Goal: Entertainment & Leisure: Consume media (video, audio)

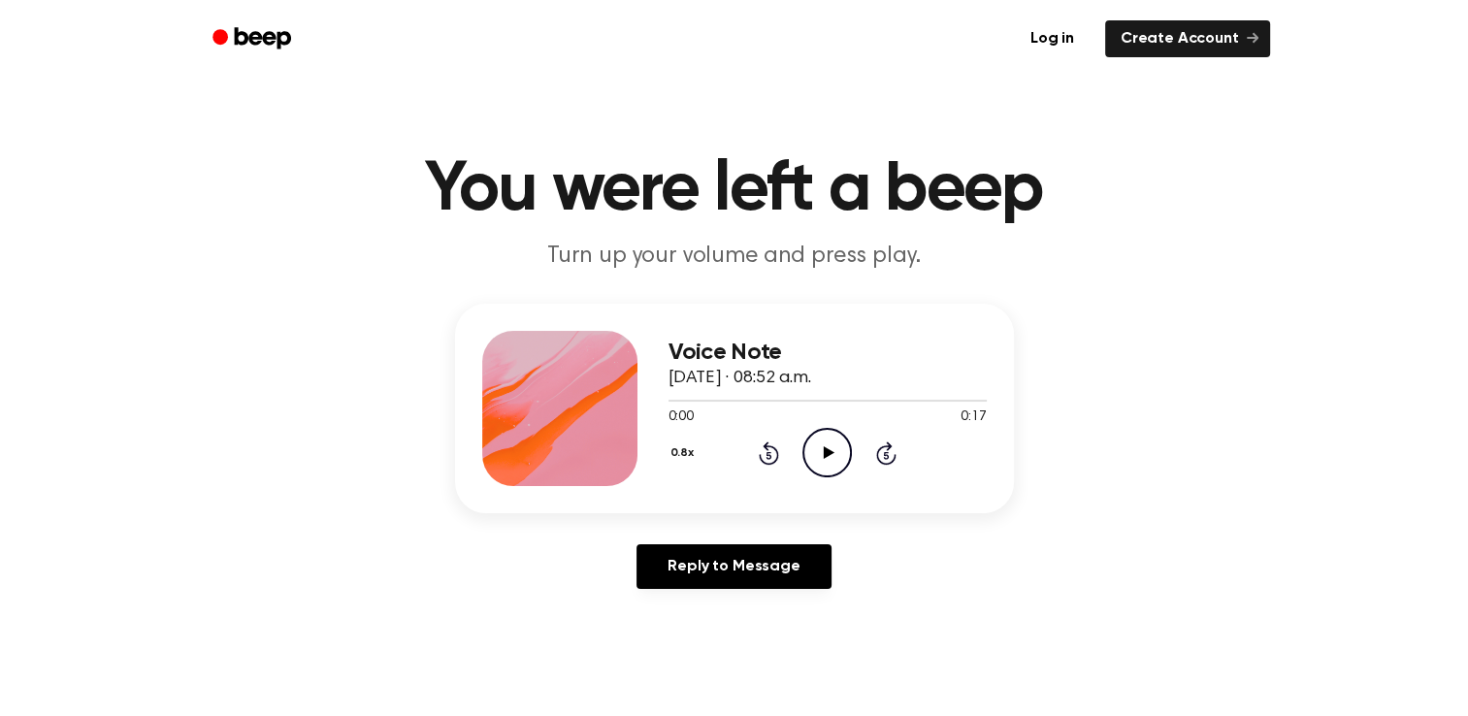
click at [830, 446] on icon "Play Audio" at bounding box center [826, 452] width 49 height 49
click at [815, 450] on icon "Play Audio" at bounding box center [826, 452] width 49 height 49
click at [819, 468] on icon "Play Audio" at bounding box center [826, 452] width 49 height 49
click at [809, 447] on icon "Play Audio" at bounding box center [826, 452] width 49 height 49
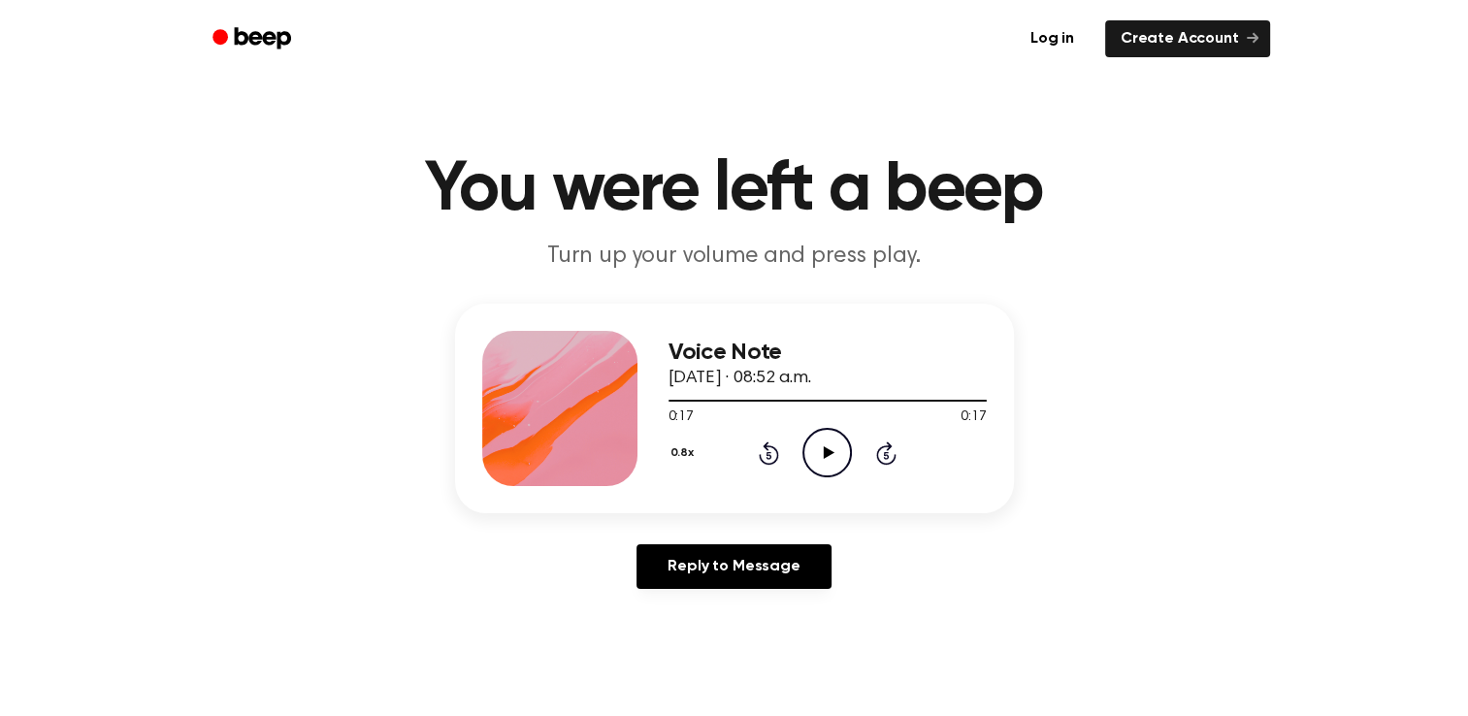
click at [823, 460] on icon "Play Audio" at bounding box center [826, 452] width 49 height 49
click at [813, 462] on icon "Play Audio" at bounding box center [826, 452] width 49 height 49
click at [815, 454] on icon "Play Audio" at bounding box center [826, 452] width 49 height 49
click at [833, 448] on icon "Play Audio" at bounding box center [826, 452] width 49 height 49
click at [838, 463] on icon "Pause Audio" at bounding box center [826, 452] width 49 height 49
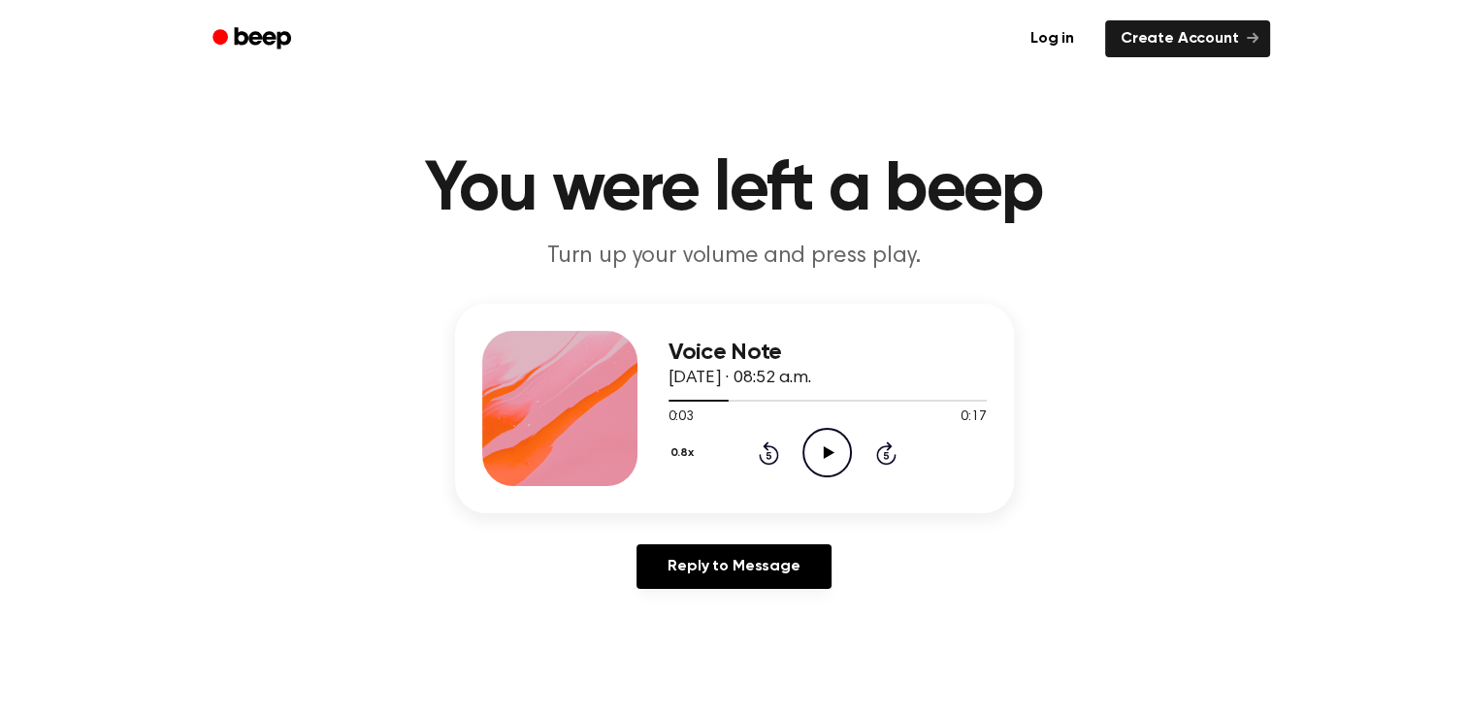
click at [768, 454] on icon at bounding box center [769, 455] width 5 height 8
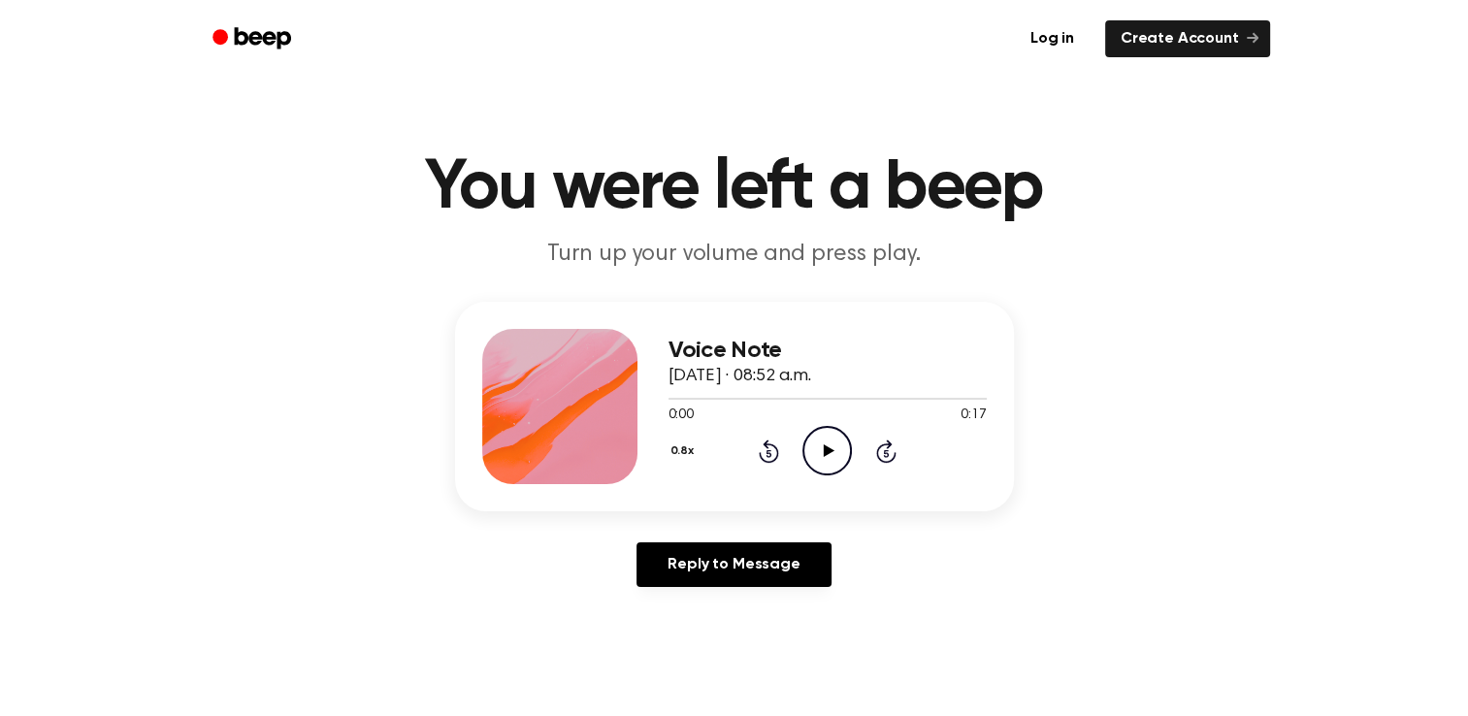
scroll to position [4, 0]
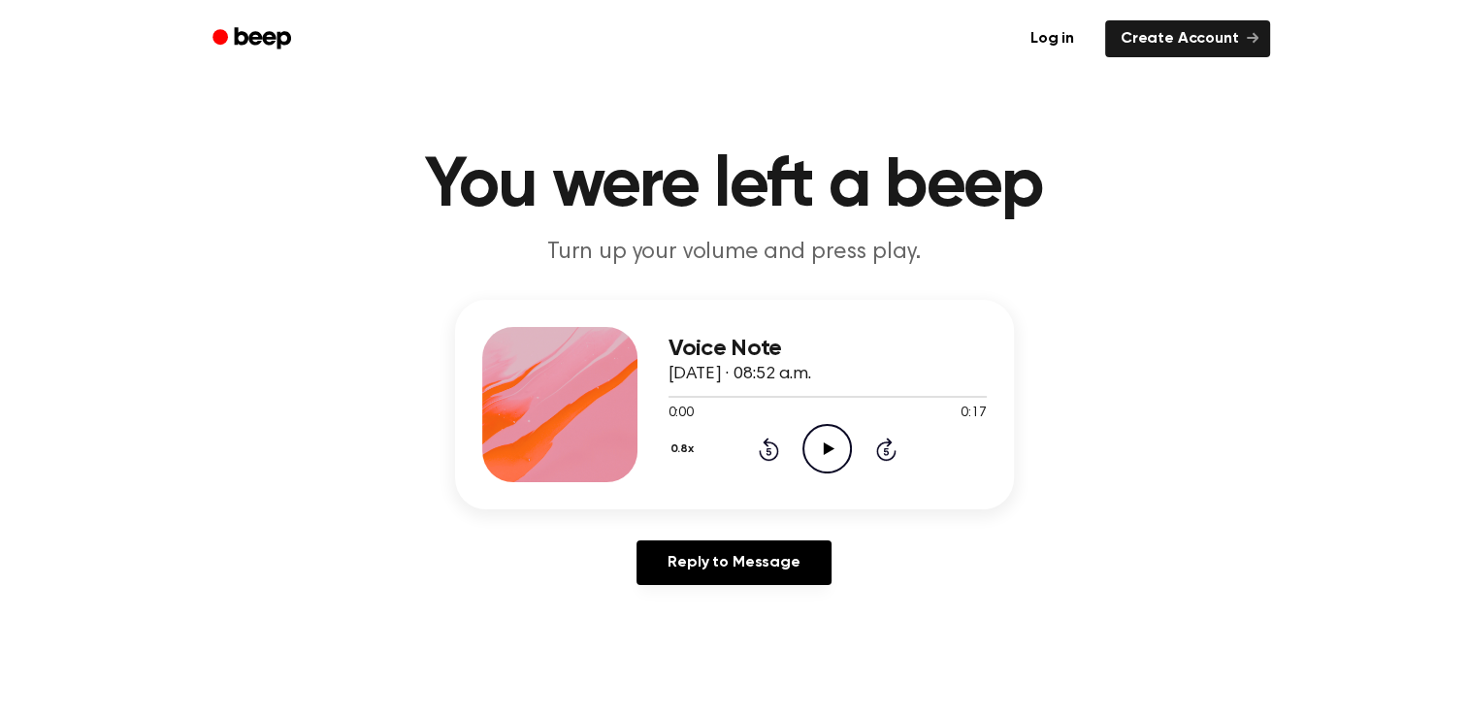
click at [829, 435] on icon "Play Audio" at bounding box center [826, 448] width 49 height 49
click at [830, 446] on icon at bounding box center [829, 448] width 11 height 13
click at [824, 442] on icon at bounding box center [829, 448] width 11 height 13
click at [821, 453] on icon "Play Audio" at bounding box center [826, 448] width 49 height 49
click at [827, 440] on icon "Play Audio" at bounding box center [826, 448] width 49 height 49
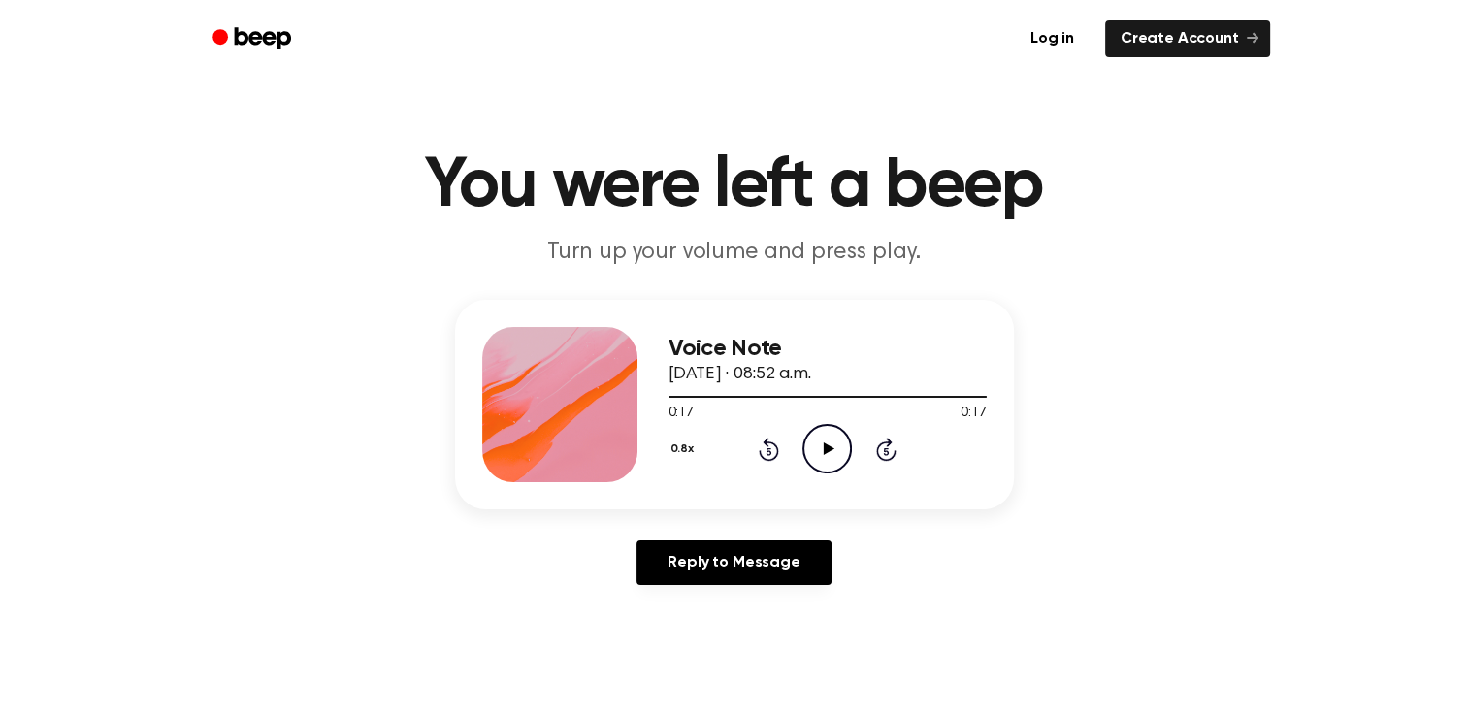
click at [826, 448] on icon at bounding box center [829, 448] width 11 height 13
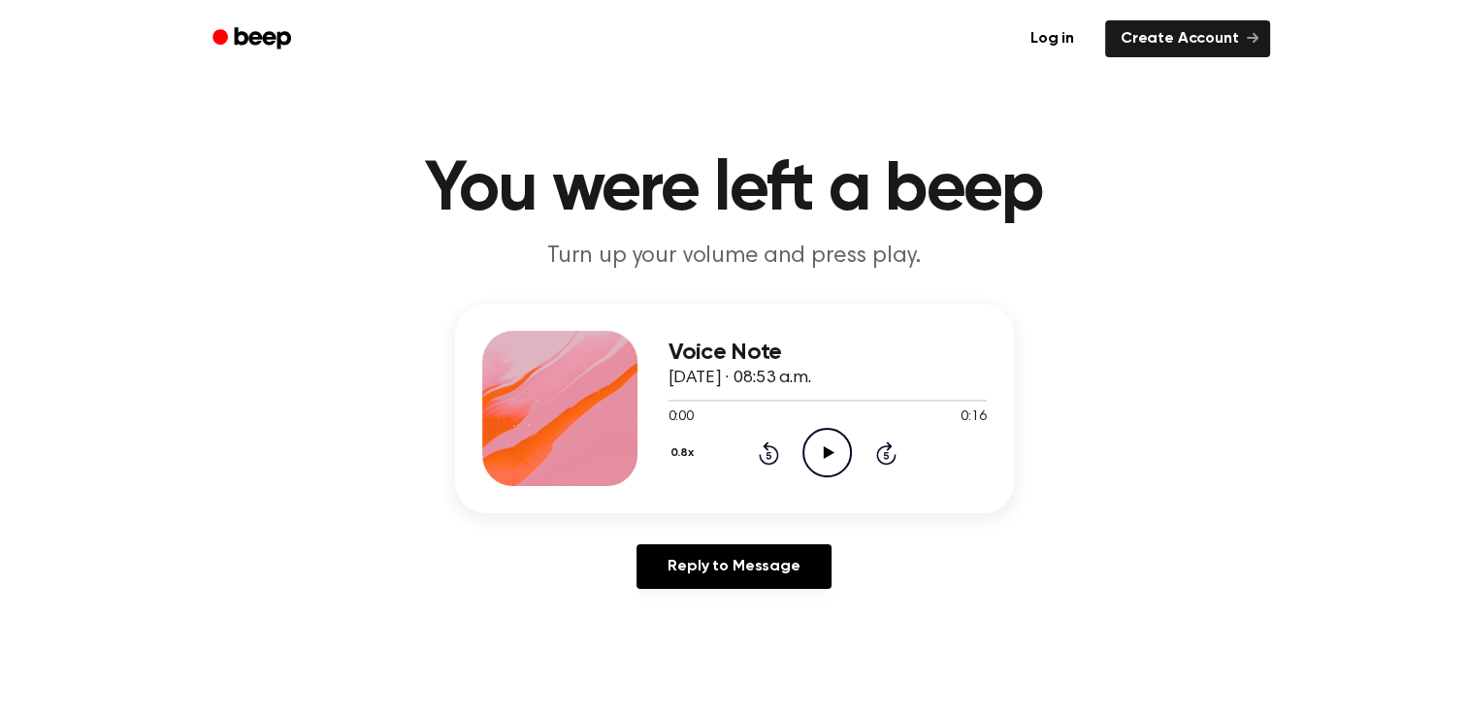
click at [832, 447] on icon "Play Audio" at bounding box center [826, 452] width 49 height 49
click at [822, 450] on icon "Play Audio" at bounding box center [826, 452] width 49 height 49
click at [823, 462] on icon "Play Audio" at bounding box center [826, 452] width 49 height 49
click at [816, 450] on icon "Play Audio" at bounding box center [826, 452] width 49 height 49
click at [828, 450] on icon at bounding box center [829, 452] width 11 height 13
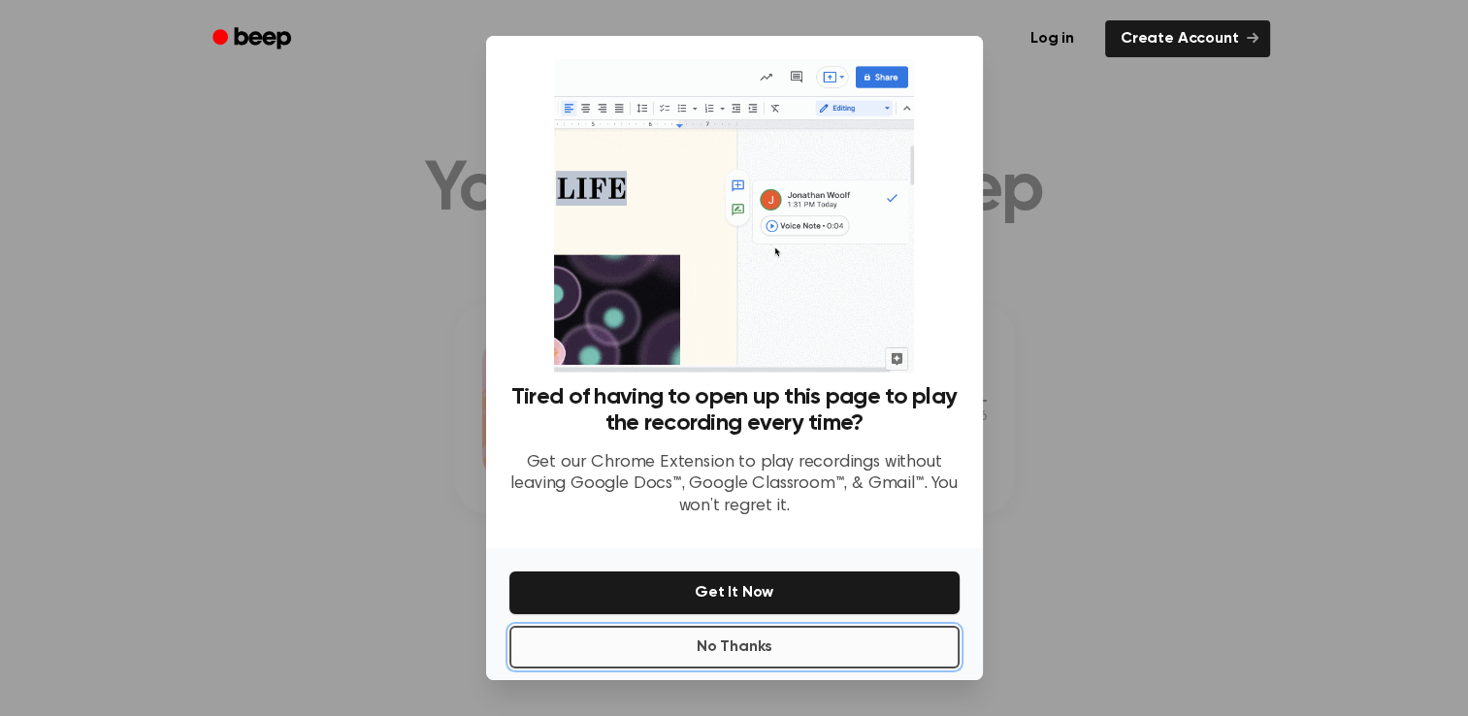
click at [738, 655] on button "No Thanks" at bounding box center [734, 647] width 450 height 43
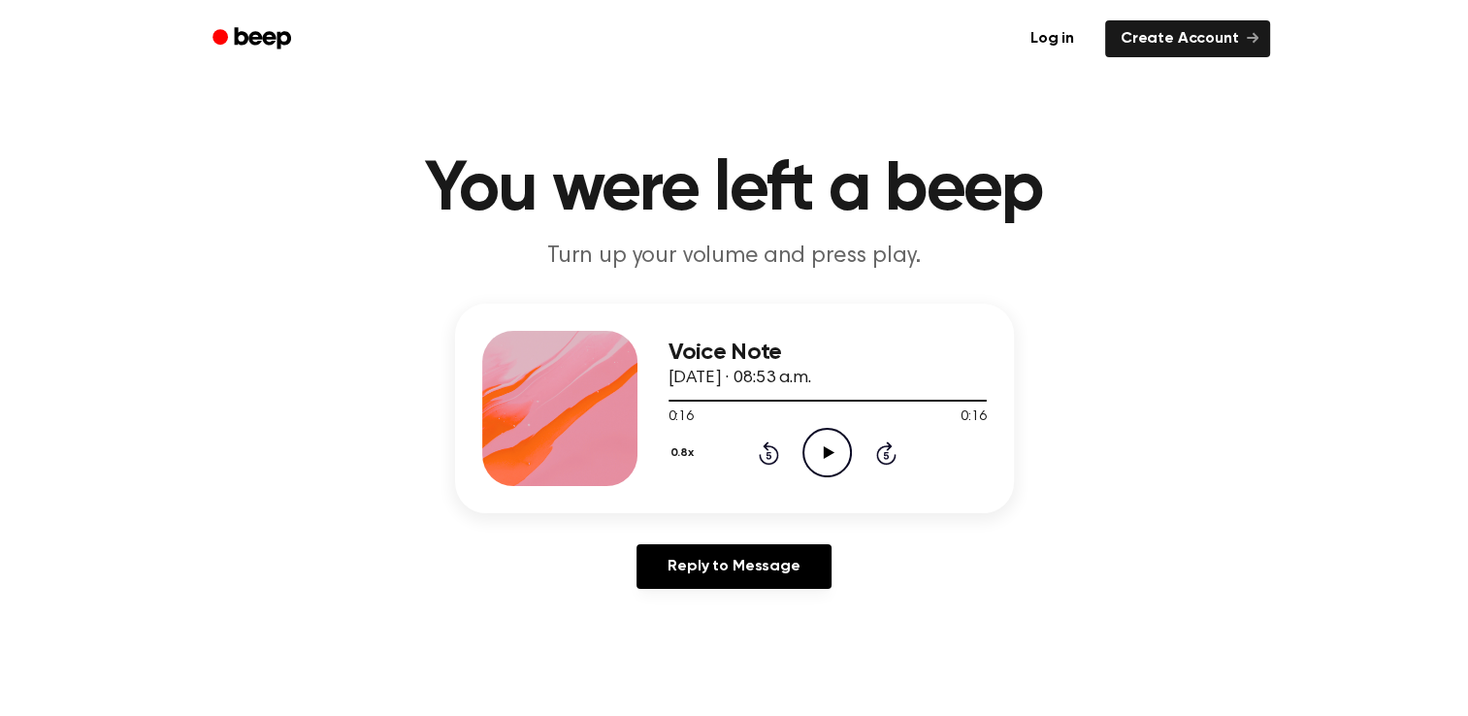
click at [832, 460] on icon "Play Audio" at bounding box center [826, 452] width 49 height 49
click at [822, 450] on icon "Play Audio" at bounding box center [826, 452] width 49 height 49
click at [827, 458] on icon "Play Audio" at bounding box center [826, 452] width 49 height 49
click at [832, 444] on icon "Play Audio" at bounding box center [826, 452] width 49 height 49
